Goal: Communication & Community: Answer question/provide support

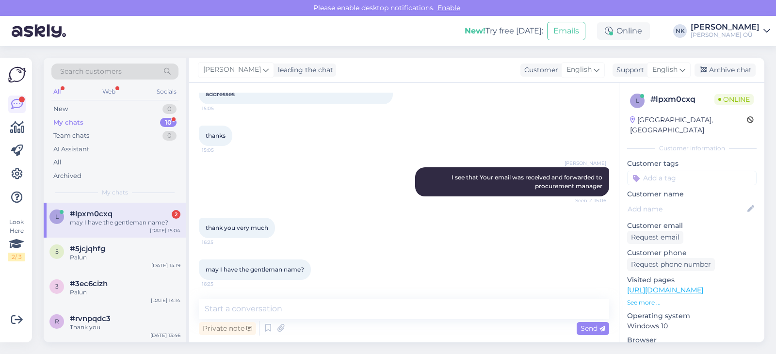
click at [117, 234] on div "l #lpxm0cxq [DATE] I have the gentleman name? [DATE] 15:04" at bounding box center [115, 220] width 143 height 35
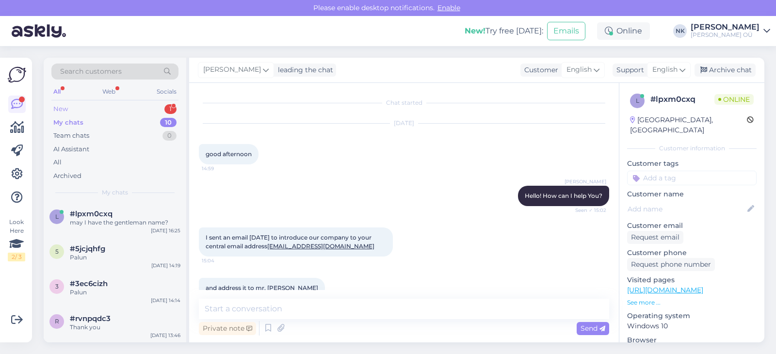
click at [154, 110] on div "New 1" at bounding box center [114, 109] width 127 height 14
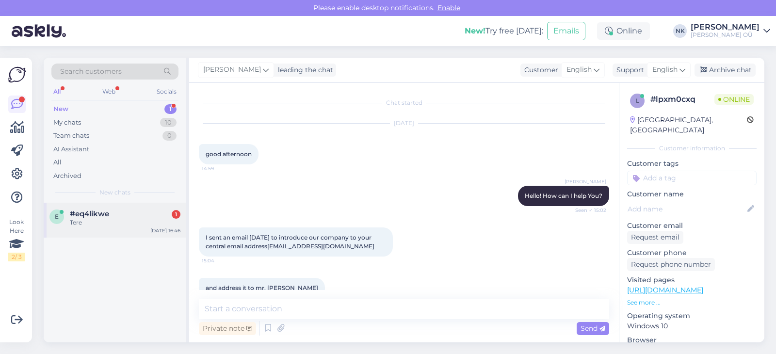
click at [108, 233] on div "e #eq4likwe 1 Tere [DATE] 16:46" at bounding box center [115, 220] width 143 height 35
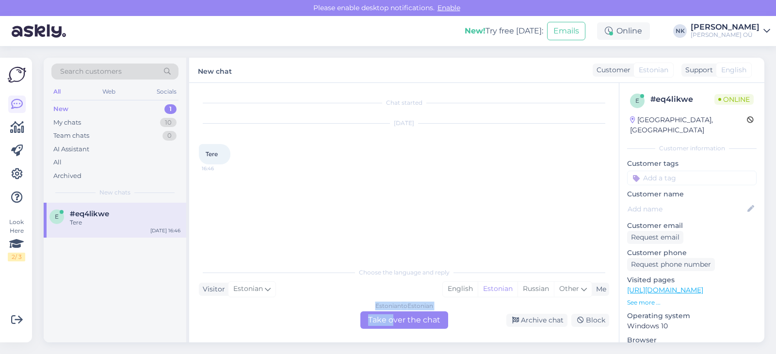
click at [394, 318] on div "Estonian to Estonian Take over the chat" at bounding box center [404, 319] width 88 height 17
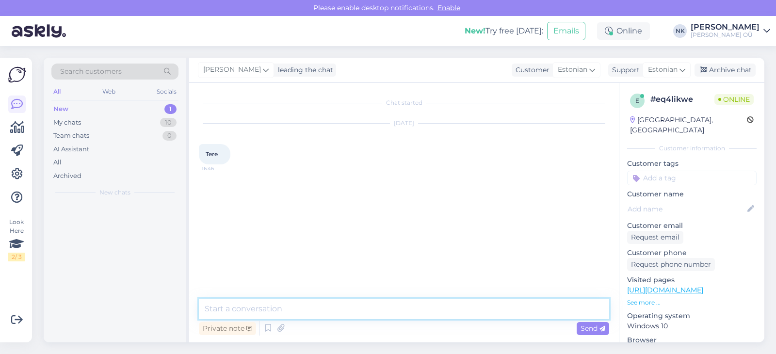
click at [366, 316] on textarea at bounding box center [404, 309] width 410 height 20
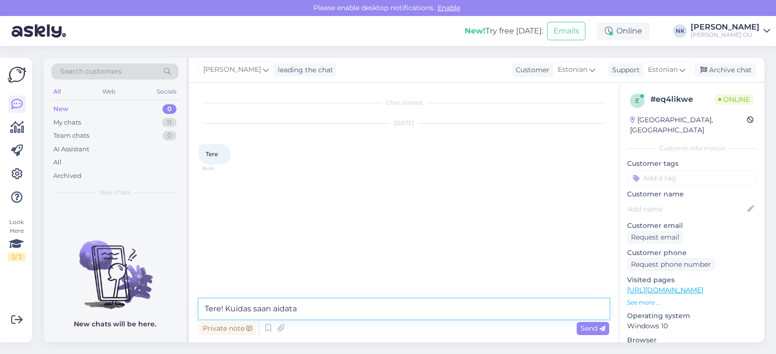
type textarea "Tere! Kuidas saan aidata?"
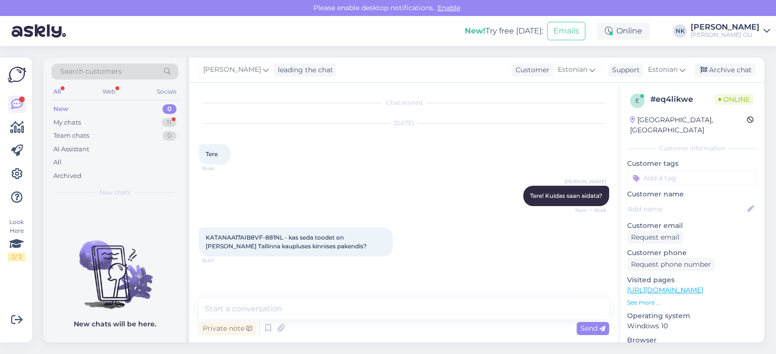
click at [693, 286] on link "[URL][DOMAIN_NAME]" at bounding box center [665, 290] width 76 height 9
click at [306, 305] on textarea at bounding box center [404, 309] width 410 height 20
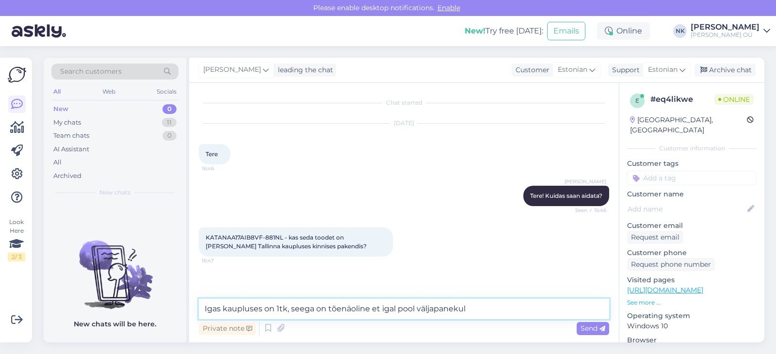
click at [341, 310] on textarea "Igas kaupluses on 1tk, seega on tõenäoline et igal pool väljapanekul" at bounding box center [404, 309] width 410 height 20
click at [505, 305] on textarea "Igas kaupluses on 1tk, seega on võimalik et igal pool väljapanekul" at bounding box center [404, 309] width 410 height 20
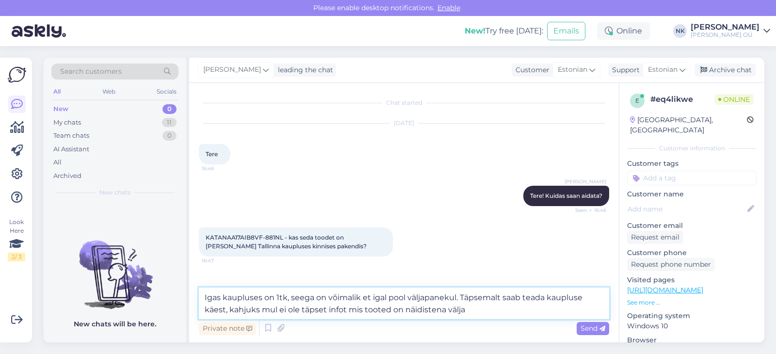
type textarea "Igas kaupluses on 1tk, seega on võimalik et igal pool väljapanekul. Täpsemalt s…"
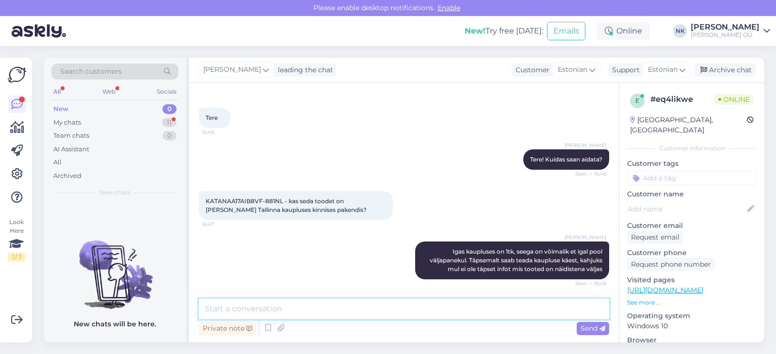
scroll to position [78, 0]
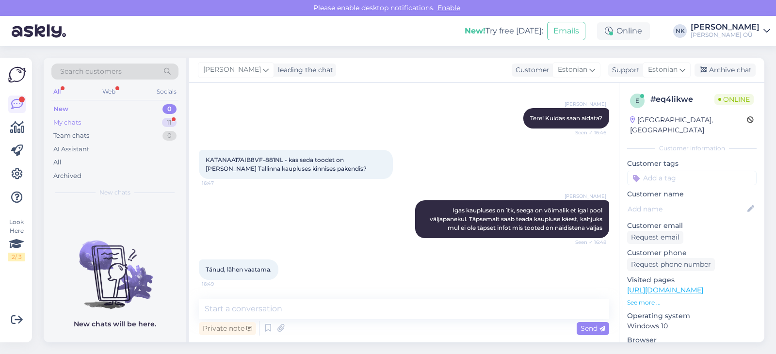
click at [159, 124] on div "My chats 11" at bounding box center [114, 123] width 127 height 14
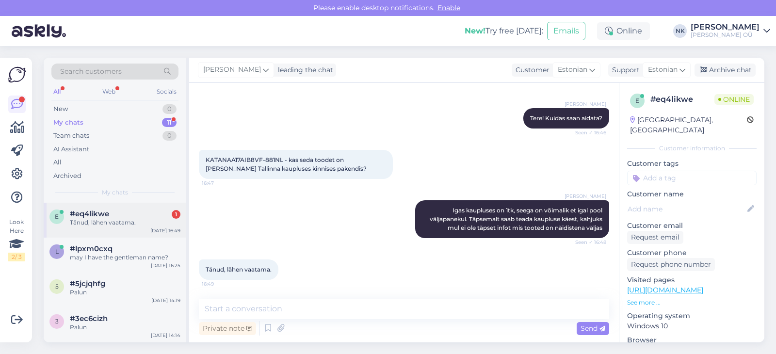
click at [129, 215] on div "#eq4likwe 1" at bounding box center [125, 214] width 111 height 9
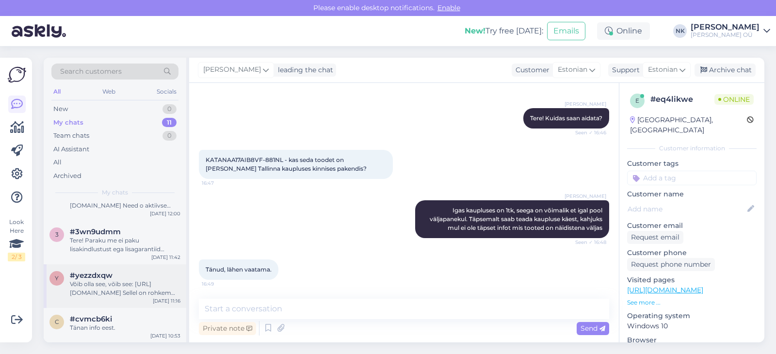
scroll to position [270, 0]
click at [309, 306] on textarea at bounding box center [404, 309] width 410 height 20
type textarea "Palun"
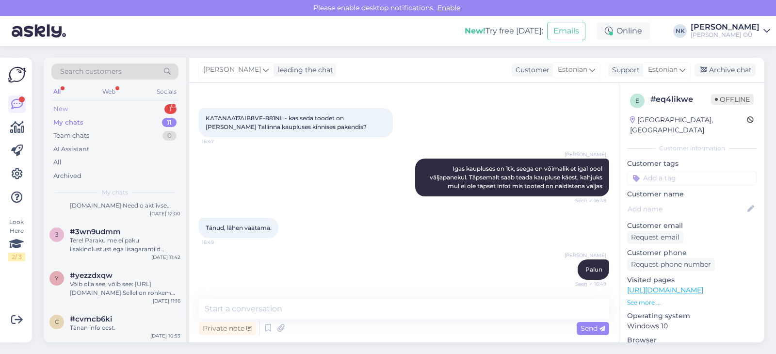
click at [137, 113] on div "New 1" at bounding box center [114, 109] width 127 height 14
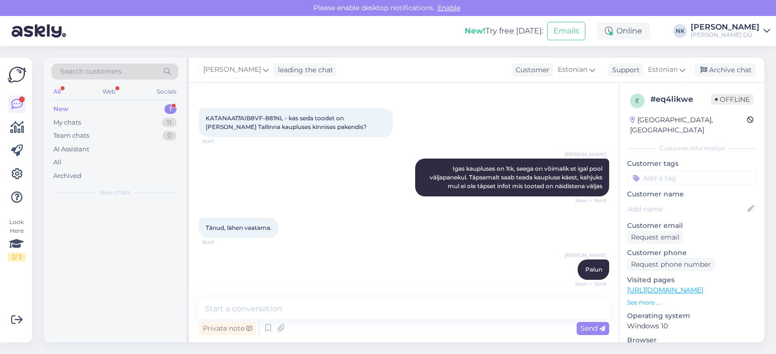
scroll to position [0, 0]
click at [135, 234] on div "m [PERSON_NAME][EMAIL_ADDRESS][DOMAIN_NAME] 2 [GEOGRAPHIC_DATA] [DATE] 16:54" at bounding box center [115, 220] width 143 height 35
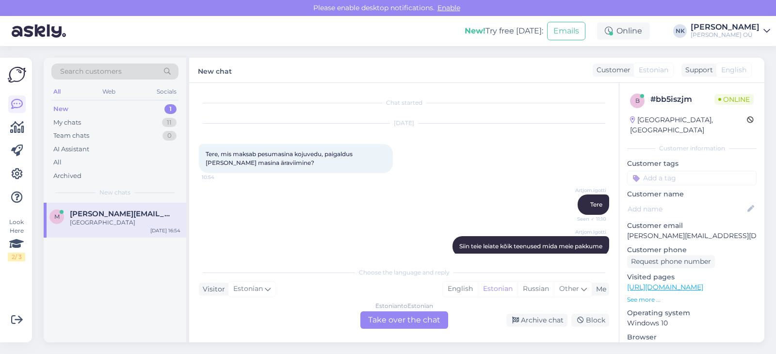
scroll to position [167, 0]
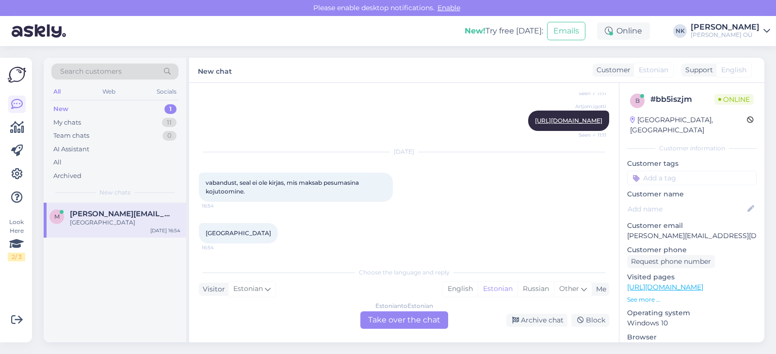
click at [394, 322] on div "Estonian to Estonian Take over the chat" at bounding box center [404, 319] width 88 height 17
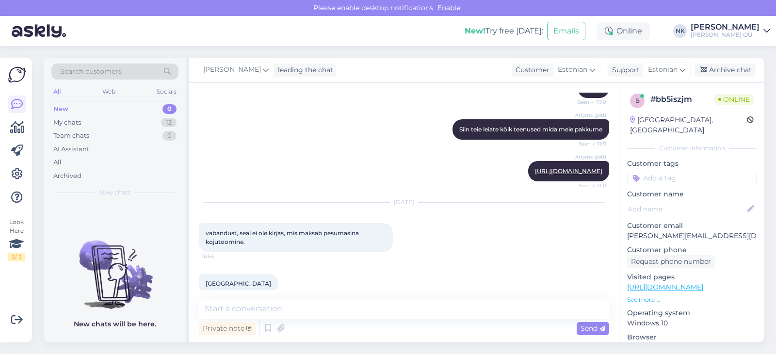
scroll to position [131, 0]
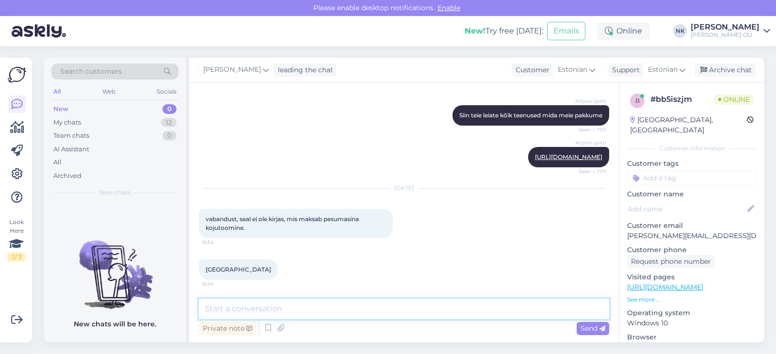
click at [318, 300] on textarea at bounding box center [404, 309] width 410 height 20
click at [317, 306] on textarea at bounding box center [404, 309] width 410 height 20
click at [317, 306] on textarea "Еу" at bounding box center [404, 309] width 410 height 20
click at [310, 308] on textarea "Tere! 20 eurot maja ukseni, 10,90 eurot lisaks" at bounding box center [404, 309] width 410 height 20
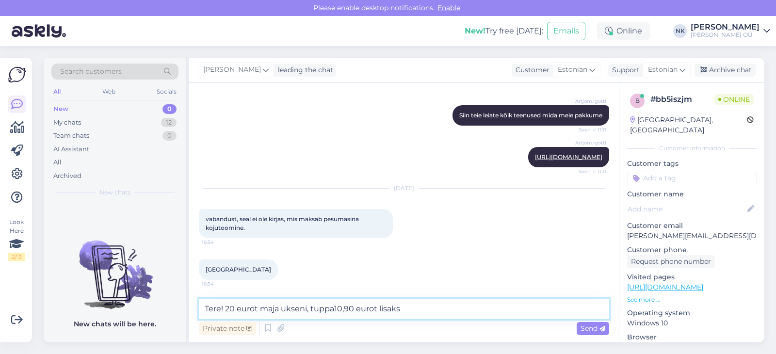
type textarea "Tere! 20 eurot maja ukseni, tuppa 10,90 eurot lisaks"
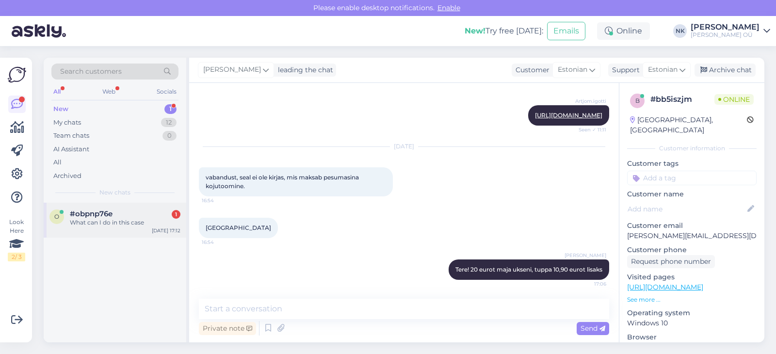
click at [124, 229] on div "o #obpnp76e 1 What can I do in this case [DATE] 17:12" at bounding box center [115, 220] width 143 height 35
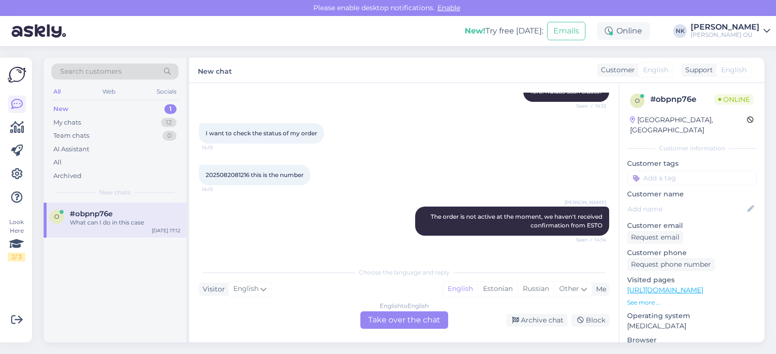
scroll to position [159, 0]
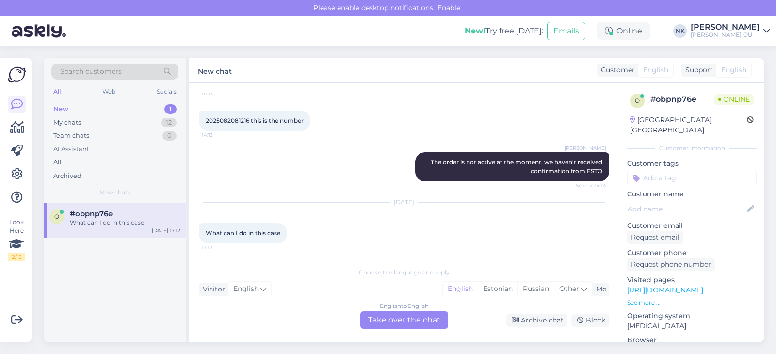
click at [241, 122] on span "2025082081216 this is the number" at bounding box center [255, 120] width 98 height 7
copy span "2025082081216"
click at [414, 322] on div "English to English Take over the chat" at bounding box center [404, 319] width 88 height 17
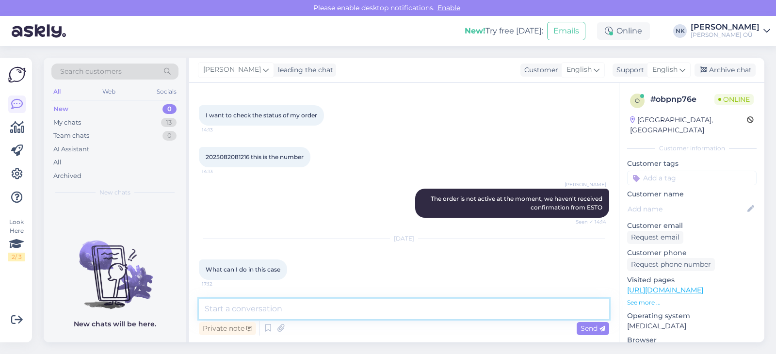
click at [348, 304] on textarea at bounding box center [404, 309] width 410 height 20
type textarea "Ш"
type textarea "In case You haven't signed a lease with Esto, then You can make a new order in …"
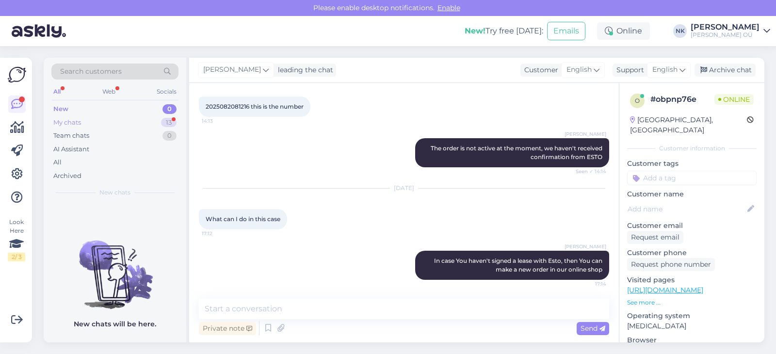
click at [117, 124] on div "My chats 13" at bounding box center [114, 123] width 127 height 14
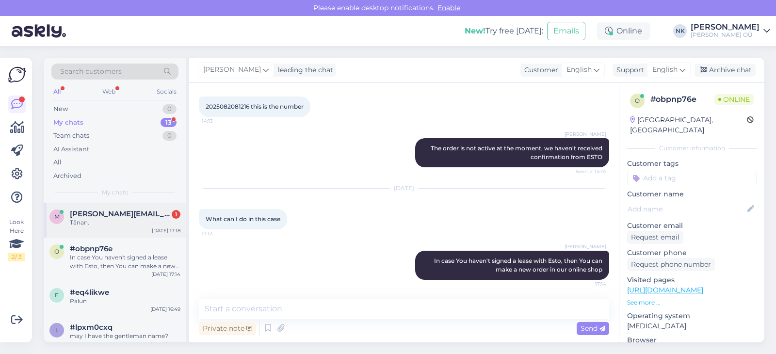
click at [128, 227] on div "m [PERSON_NAME][EMAIL_ADDRESS][DOMAIN_NAME] 1 Tänan. [DATE] 17:18" at bounding box center [115, 220] width 143 height 35
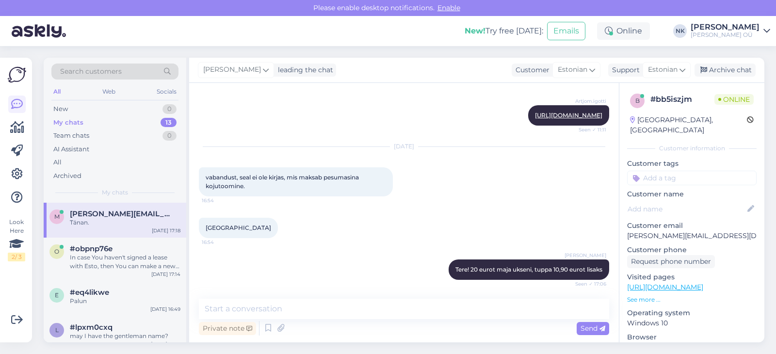
scroll to position [214, 0]
